Goal: Task Accomplishment & Management: Use online tool/utility

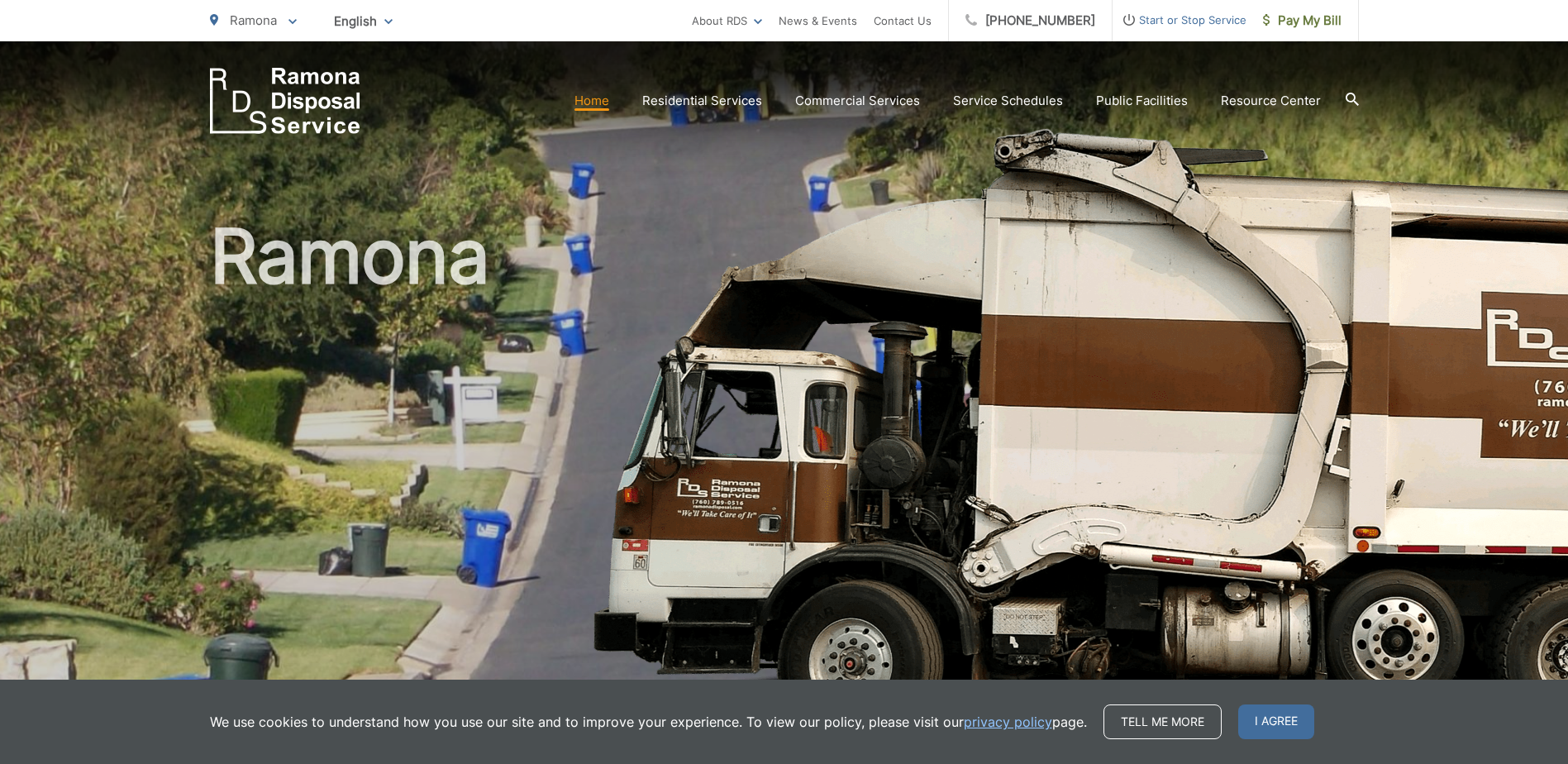
click at [607, 99] on link "Home" at bounding box center [591, 101] width 35 height 20
click at [1288, 24] on span "Pay My Bill" at bounding box center [1302, 21] width 78 height 20
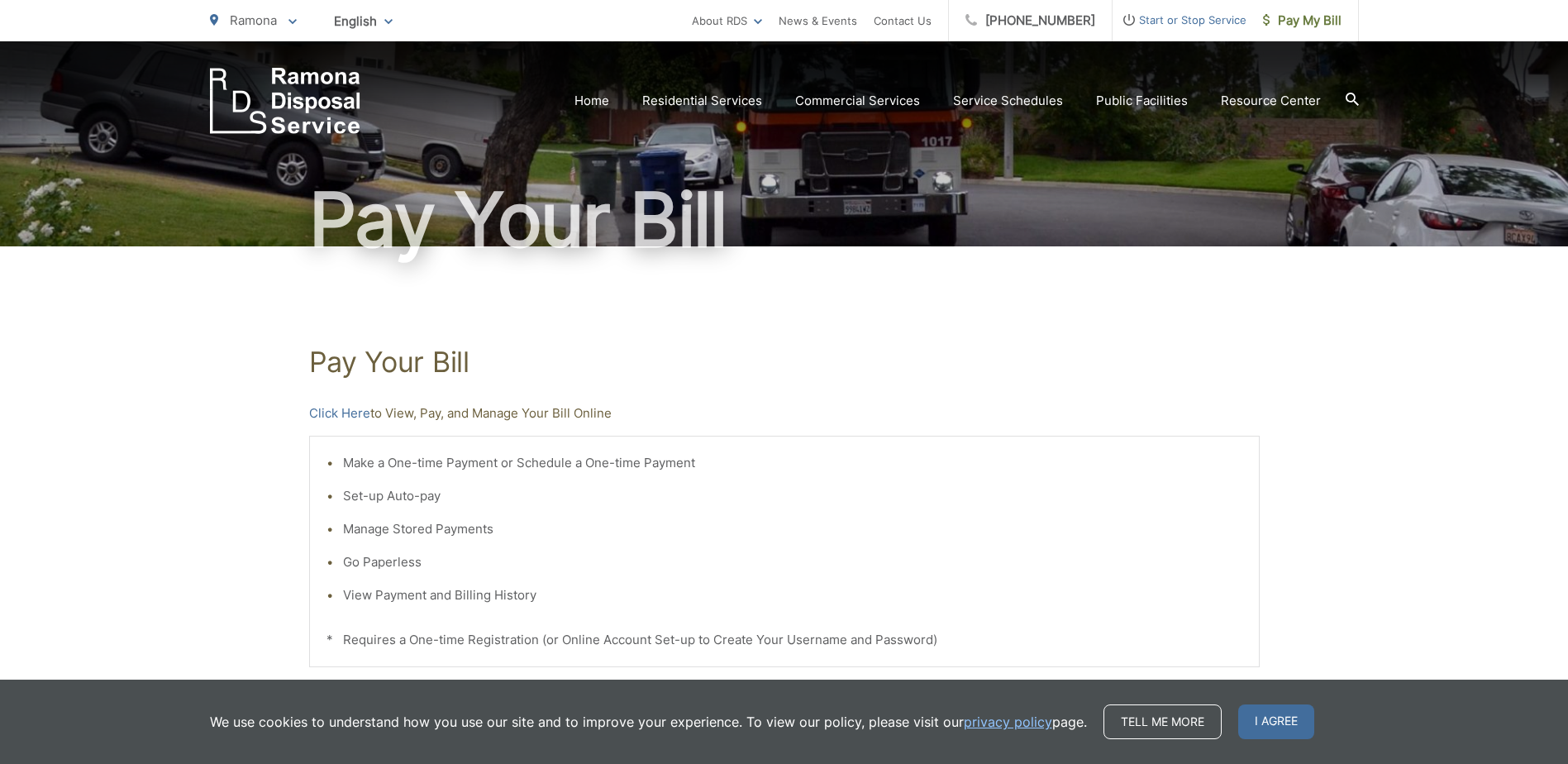
scroll to position [248, 0]
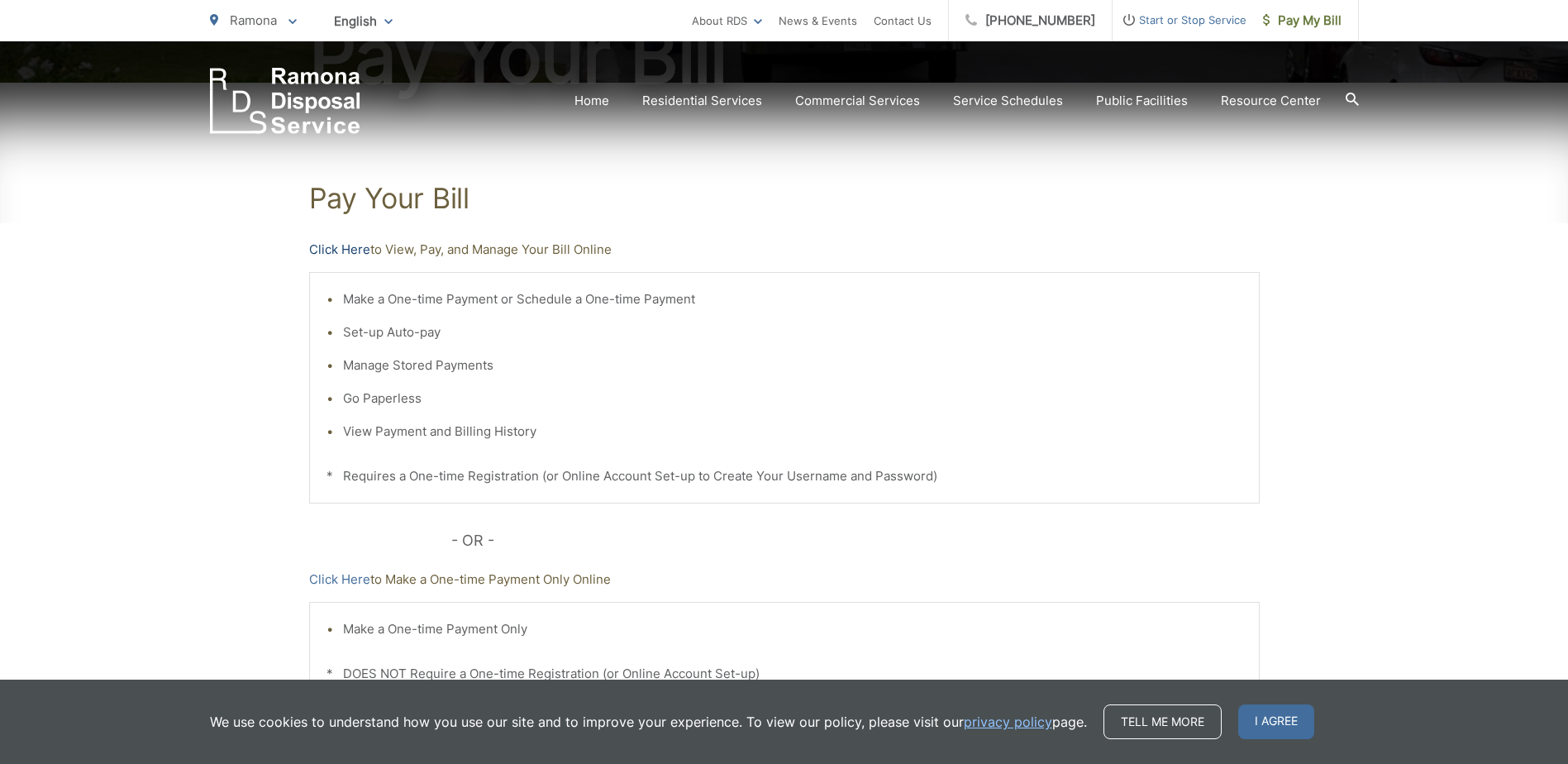
click at [343, 254] on link "Click Here" at bounding box center [339, 250] width 61 height 20
